Goal: Information Seeking & Learning: Learn about a topic

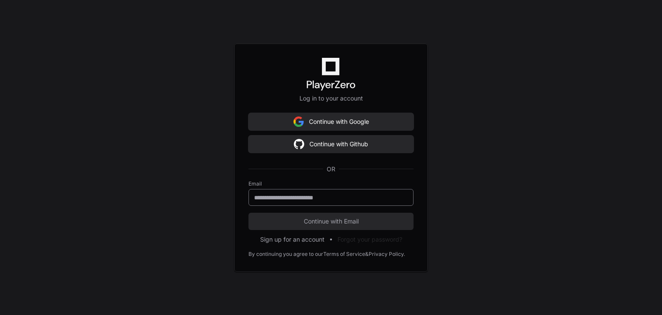
drag, startPoint x: 304, startPoint y: 204, endPoint x: 307, endPoint y: 201, distance: 4.6
click at [304, 204] on div at bounding box center [330, 197] width 165 height 17
click at [311, 199] on input "email" at bounding box center [331, 198] width 154 height 9
type input "**********"
click at [349, 222] on span "Continue with Email" at bounding box center [330, 221] width 165 height 9
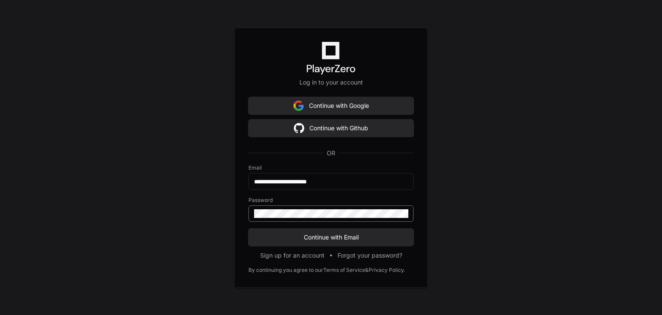
click at [314, 218] on div at bounding box center [330, 214] width 165 height 16
click at [248, 229] on button "Continue with Email" at bounding box center [330, 237] width 165 height 17
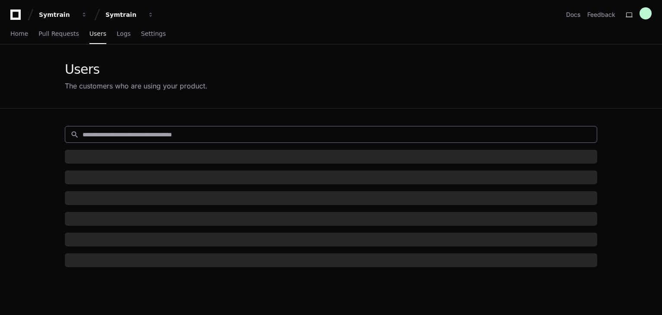
click at [129, 134] on input at bounding box center [337, 134] width 509 height 9
paste input "**********"
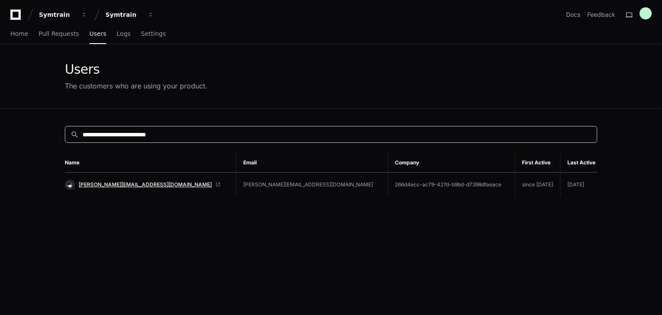
type input "**********"
click at [125, 184] on span "[PERSON_NAME][EMAIL_ADDRESS][DOMAIN_NAME]" at bounding box center [145, 184] width 133 height 7
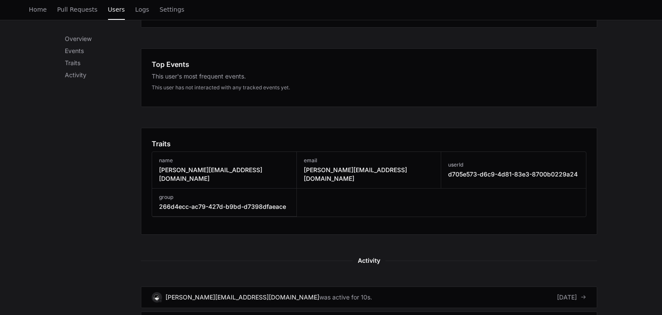
scroll to position [475, 0]
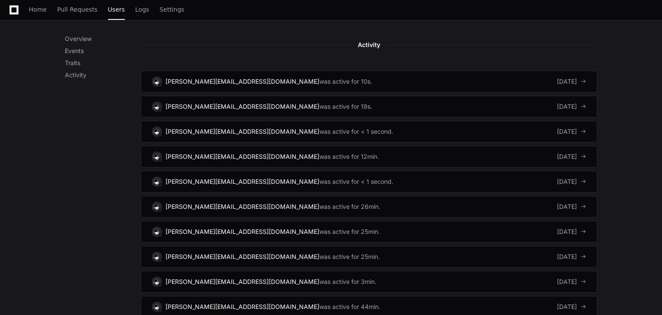
drag, startPoint x: 73, startPoint y: 175, endPoint x: 88, endPoint y: 163, distance: 19.0
click at [73, 175] on div "Overview Events Traits Activity" at bounding box center [103, 120] width 76 height 921
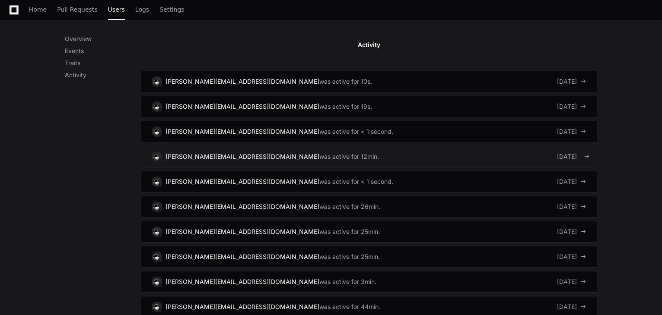
click at [397, 146] on link "Terrence.Swearing@alorica.com was active for 12min. 4 days ago" at bounding box center [369, 157] width 456 height 22
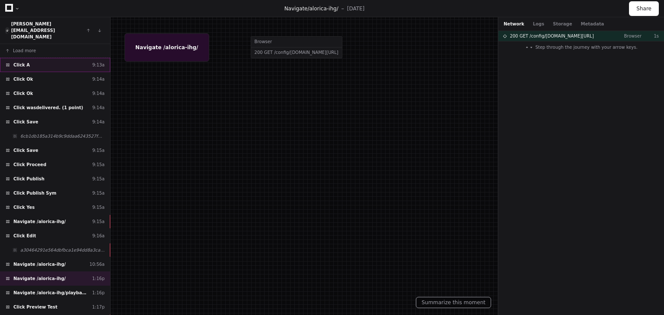
click at [82, 58] on div "Click A 9:13a" at bounding box center [55, 65] width 110 height 14
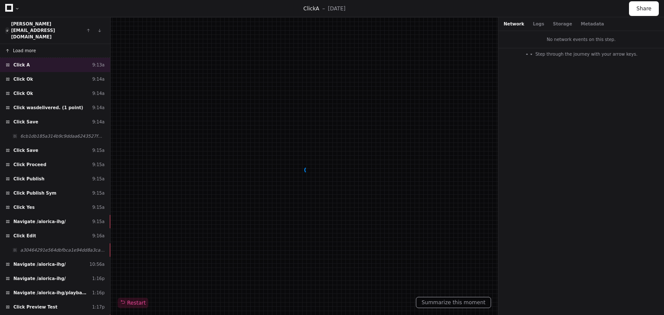
click at [24, 48] on span "Load more" at bounding box center [24, 51] width 23 height 6
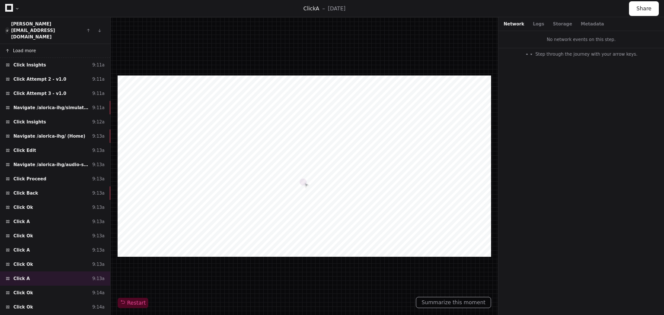
click at [16, 48] on span "Load more" at bounding box center [24, 51] width 23 height 6
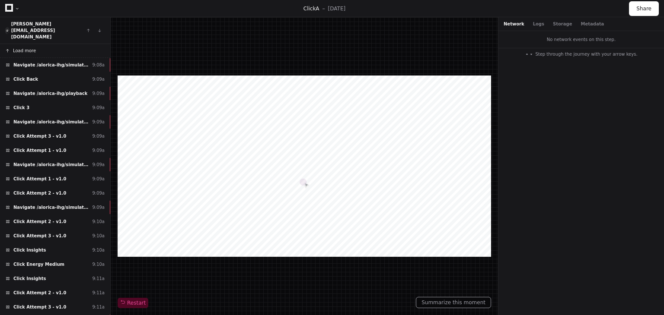
click at [27, 48] on span "Load more" at bounding box center [24, 51] width 23 height 6
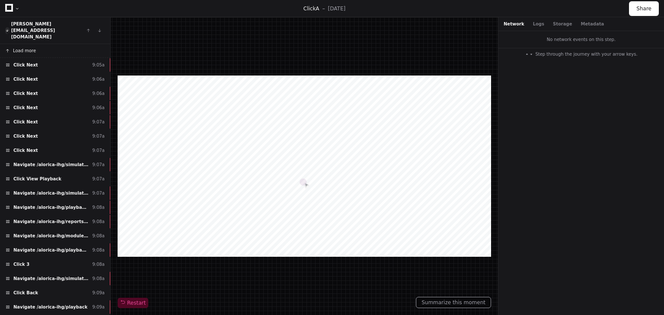
click at [19, 48] on span "Load more" at bounding box center [24, 51] width 23 height 6
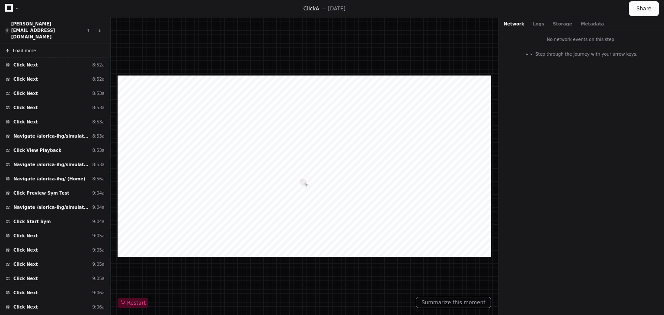
click at [35, 44] on button "Load more" at bounding box center [55, 51] width 110 height 14
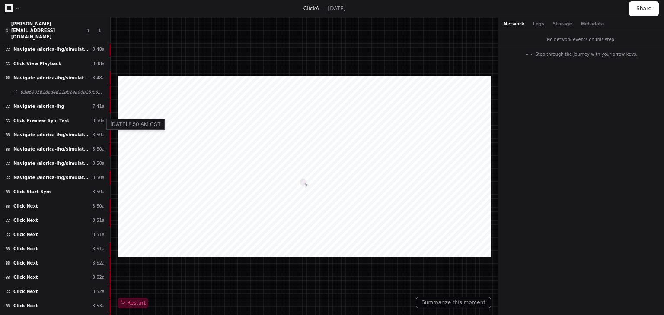
scroll to position [216, 0]
click at [75, 113] on div "Click Preview Sym Test 8:50a" at bounding box center [55, 120] width 110 height 14
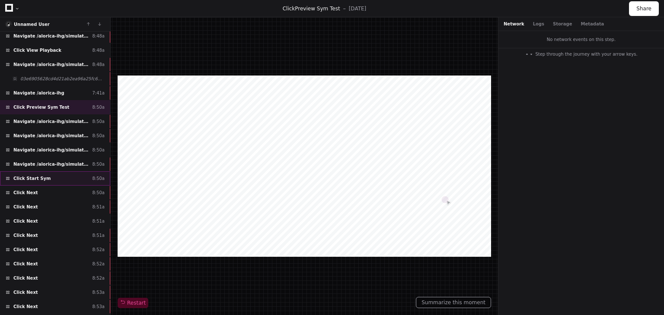
click at [61, 172] on div "Click Start Sym 8:50a" at bounding box center [55, 179] width 110 height 14
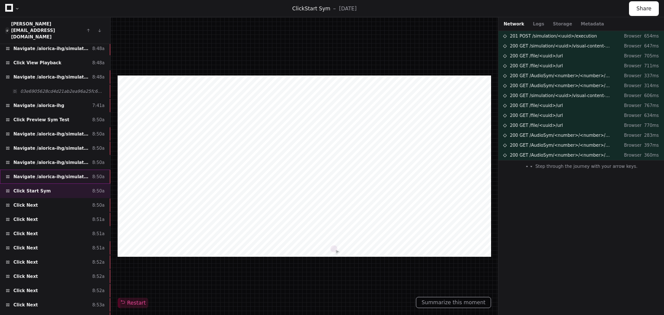
click at [51, 170] on div "Navigate /alorica-ihg/simulation/*/preview_test 8:50a" at bounding box center [55, 177] width 110 height 14
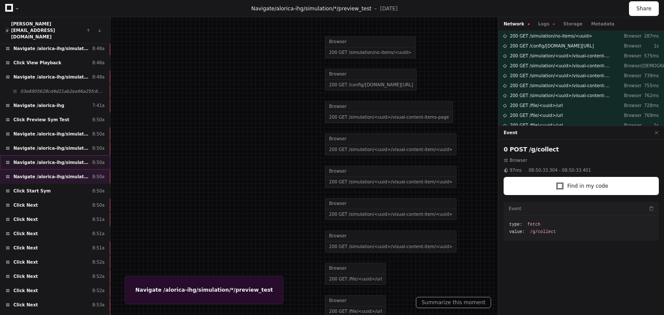
click at [58, 159] on span "Navigate /alorica-ihg/simulation/*/preview_test" at bounding box center [50, 162] width 75 height 6
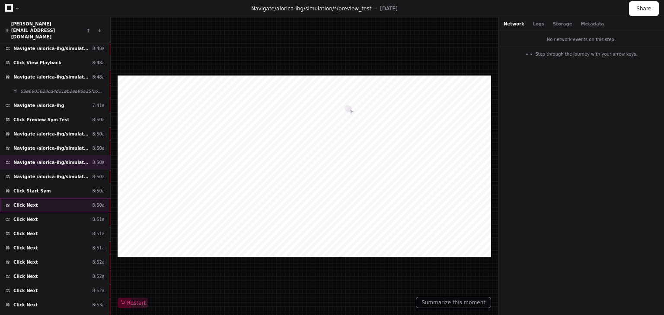
click at [44, 181] on div "Load more Navigate /alorica-ihg 8:45a Click Preview Sym Test 8:45a Navigate /al…" at bounding box center [55, 186] width 110 height 284
click at [51, 184] on div "Click Start Sym 8:50a" at bounding box center [55, 191] width 110 height 14
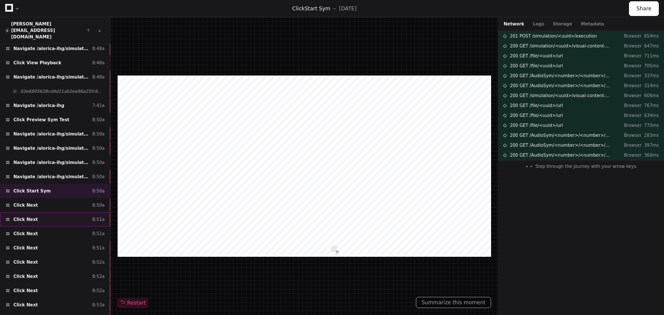
click at [52, 213] on div "Click Next 8:51a" at bounding box center [55, 220] width 110 height 14
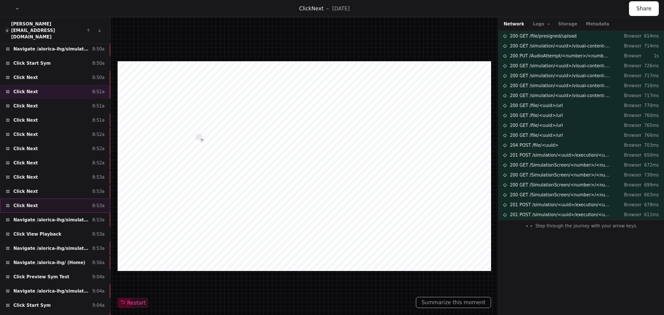
scroll to position [346, 0]
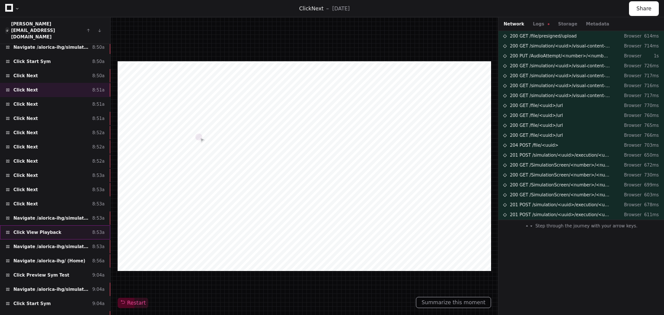
click at [59, 226] on div "Click View Playback 8:53a" at bounding box center [55, 233] width 110 height 14
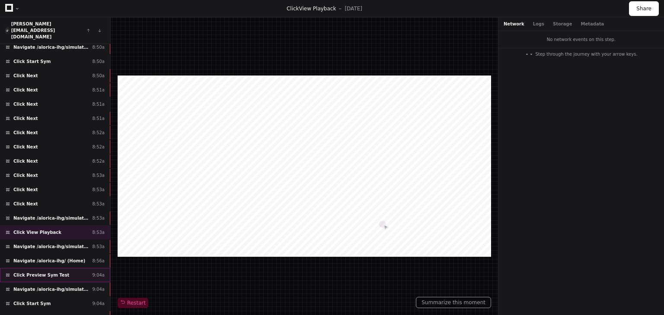
click at [59, 268] on div "Click Preview Sym Test 9:04a" at bounding box center [55, 275] width 110 height 14
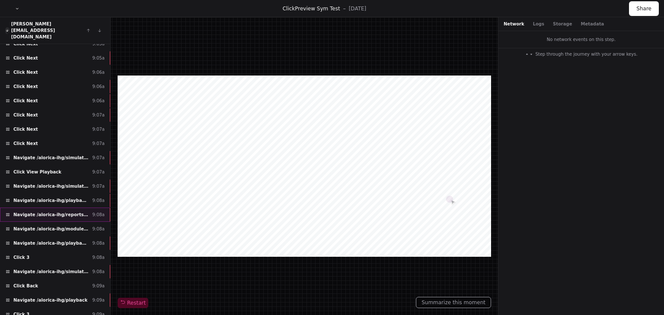
scroll to position [648, 0]
click at [56, 165] on div "Click View Playback 9:07a" at bounding box center [55, 172] width 110 height 14
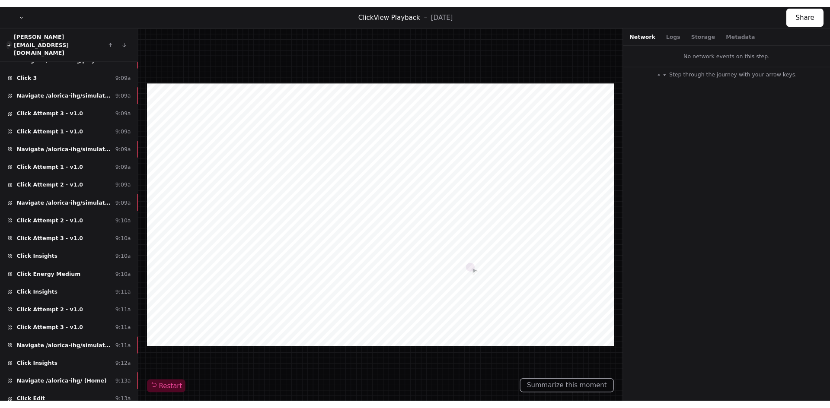
scroll to position [907, 0]
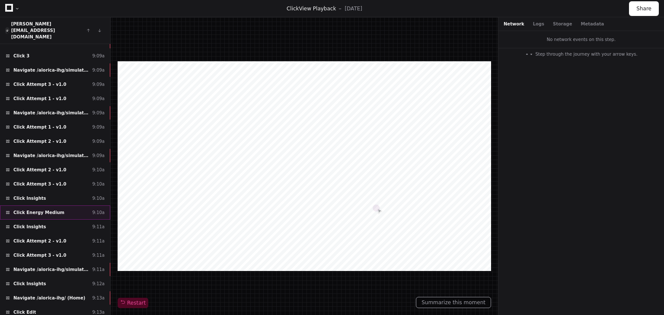
click at [55, 206] on div "Click Energy Medium 9:10a" at bounding box center [55, 213] width 110 height 14
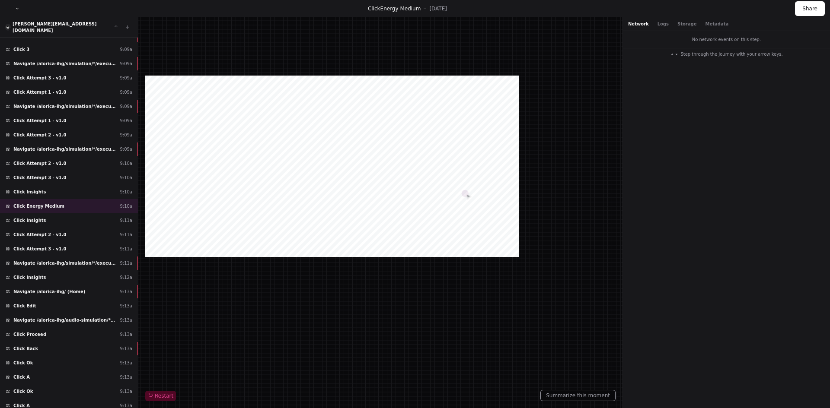
scroll to position [907, 0]
